Goal: Transaction & Acquisition: Subscribe to service/newsletter

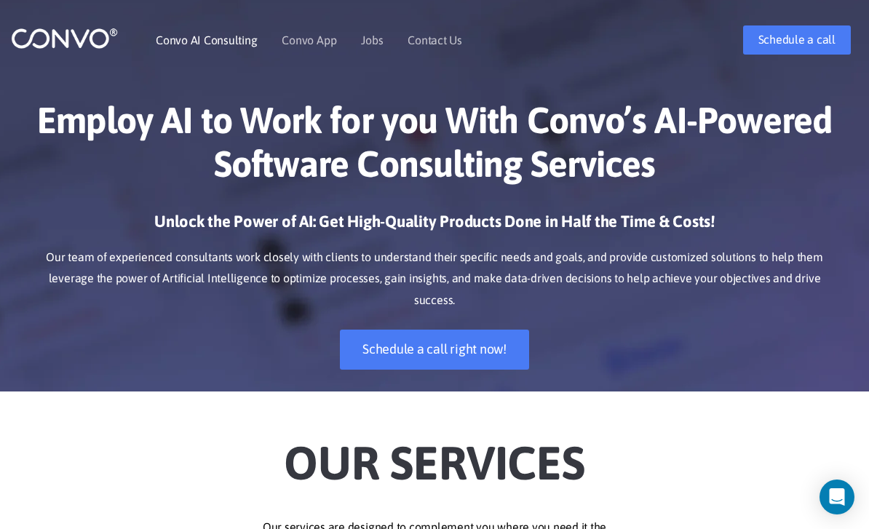
click at [213, 40] on link "Convo AI Consulting" at bounding box center [206, 40] width 101 height 12
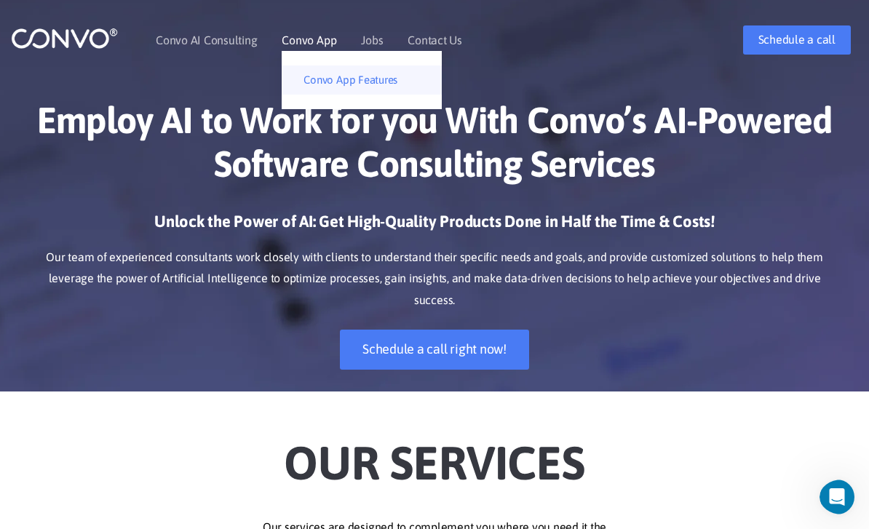
click at [327, 84] on link "Convo App Features" at bounding box center [362, 79] width 160 height 29
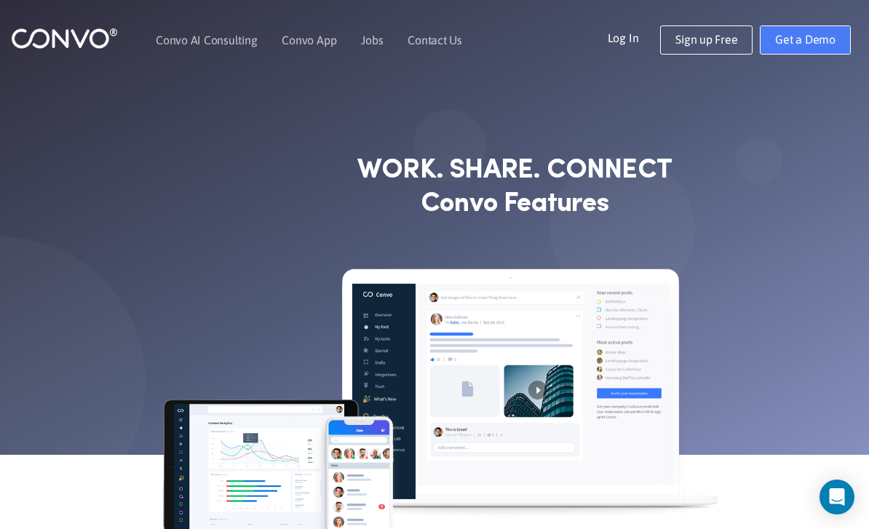
click at [802, 37] on link "Get a Demo" at bounding box center [805, 39] width 91 height 29
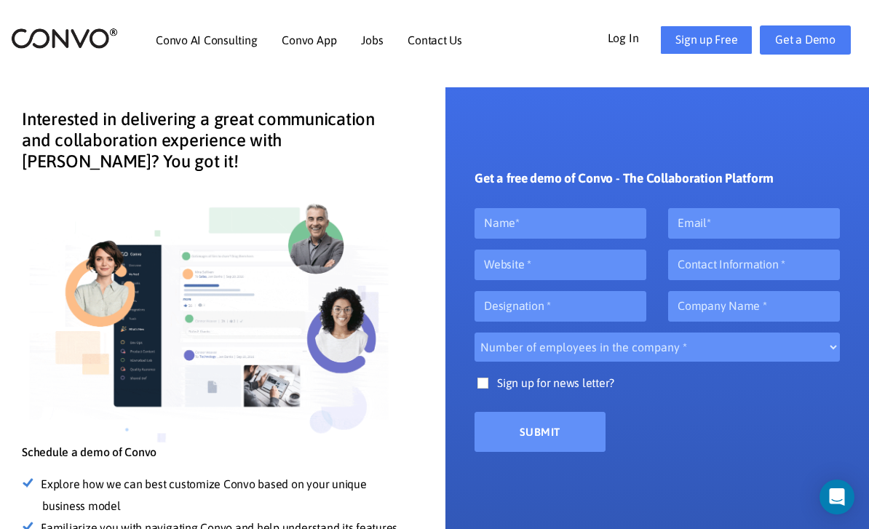
click at [693, 39] on link "Sign up Free" at bounding box center [706, 39] width 92 height 29
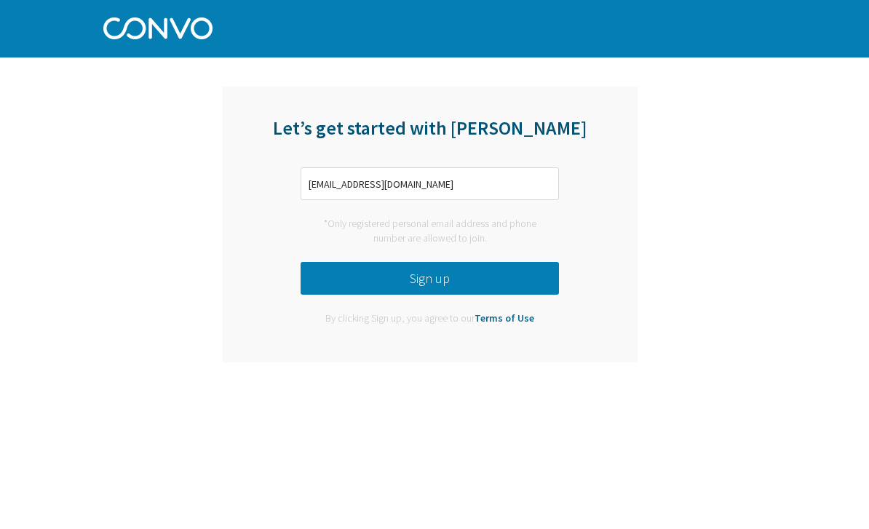
click at [476, 282] on button "Sign up" at bounding box center [429, 279] width 258 height 33
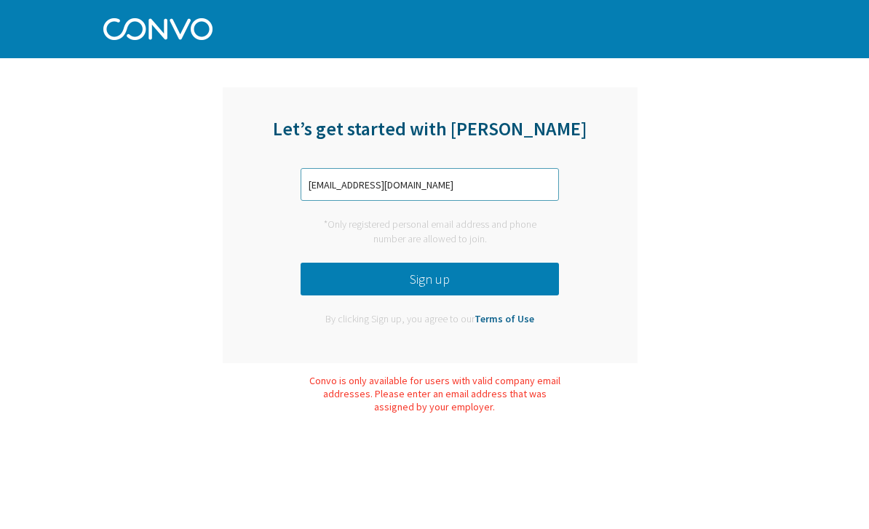
click at [452, 191] on input "Jacksonmbilinyi94@gmail.com" at bounding box center [429, 184] width 258 height 33
type input "J"
type input "0"
type input "="
click at [468, 276] on button "Sign up" at bounding box center [429, 279] width 258 height 33
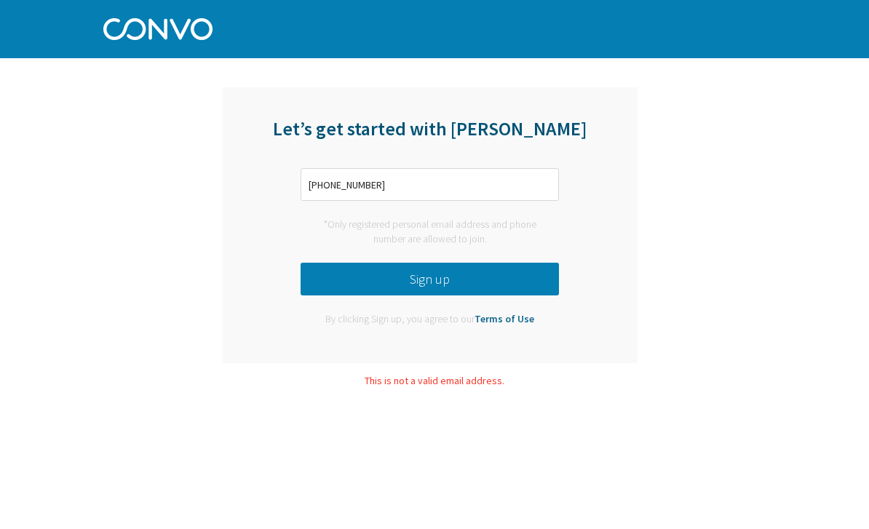
click at [455, 284] on button "Sign up" at bounding box center [429, 279] width 258 height 33
click at [372, 184] on input "+255 653 244 228" at bounding box center [429, 184] width 258 height 33
click at [351, 196] on input "+255 653 244228" at bounding box center [429, 184] width 258 height 33
click at [344, 183] on input "+255 653 244228" at bounding box center [429, 184] width 258 height 33
click at [350, 191] on input "+255 653 244228" at bounding box center [429, 184] width 258 height 33
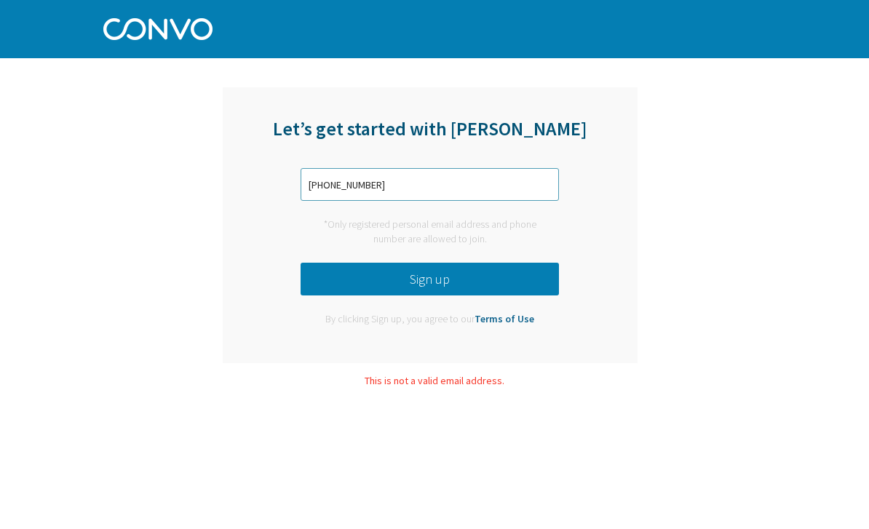
click at [337, 175] on input "+255 653244228" at bounding box center [429, 184] width 258 height 33
click at [340, 182] on input "+255 653244228" at bounding box center [429, 184] width 258 height 33
click at [332, 181] on input "+255 653244228" at bounding box center [429, 184] width 258 height 33
type input "+255653244228"
click at [442, 278] on button "Sign up" at bounding box center [429, 279] width 258 height 33
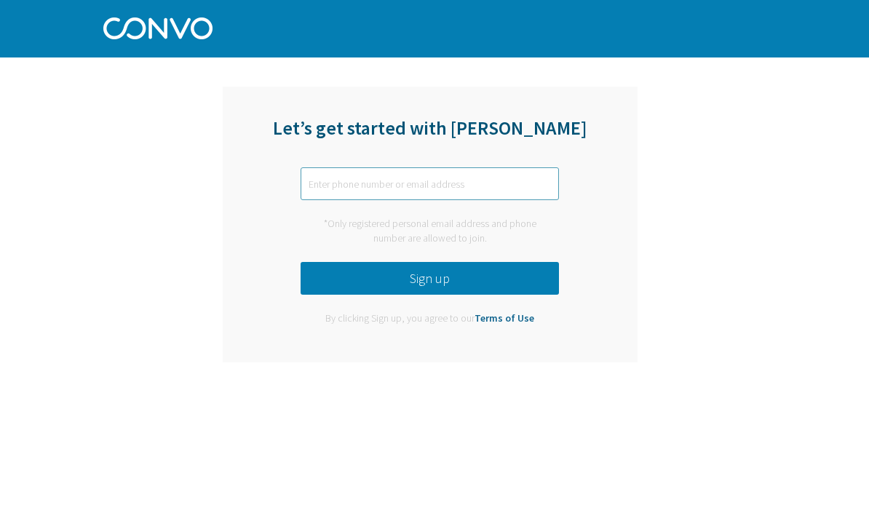
type input "I"
type input "i"
